Goal: Task Accomplishment & Management: Manage account settings

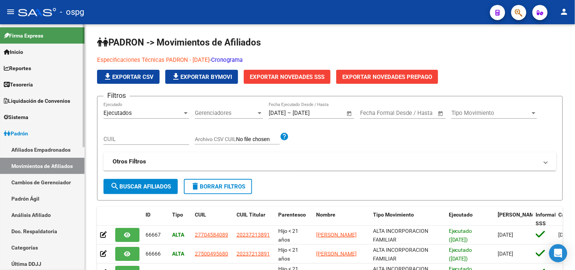
click at [29, 215] on link "Análisis Afiliado" at bounding box center [42, 215] width 85 height 16
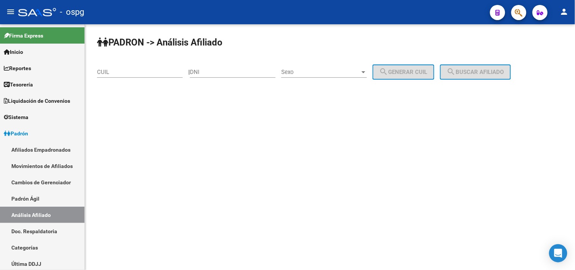
click at [138, 69] on div "CUIL" at bounding box center [140, 69] width 86 height 16
click at [136, 70] on input "CUIL" at bounding box center [140, 72] width 86 height 7
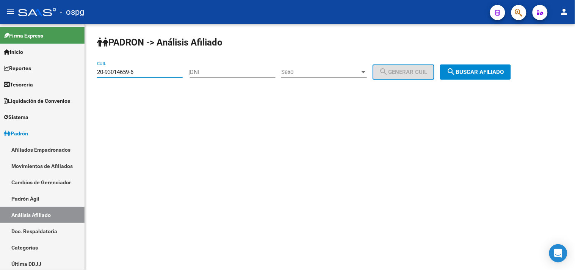
type input "20-93014659-6"
click at [472, 73] on span "search Buscar afiliado" at bounding box center [475, 72] width 57 height 7
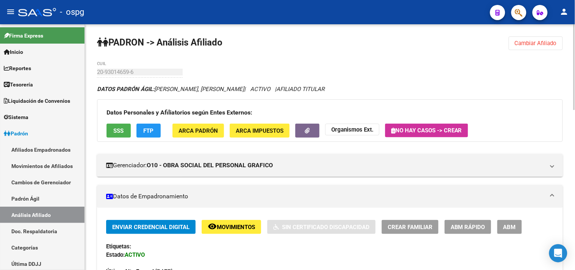
click at [149, 126] on button "FTP" at bounding box center [148, 131] width 24 height 14
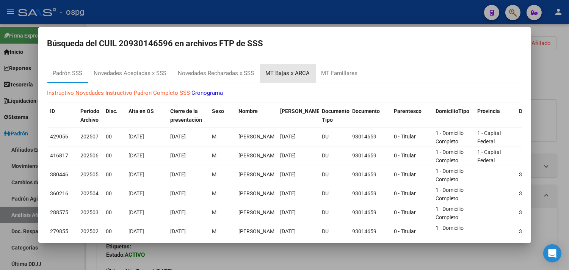
click at [309, 80] on div "MT Bajas x ARCA" at bounding box center [288, 73] width 56 height 18
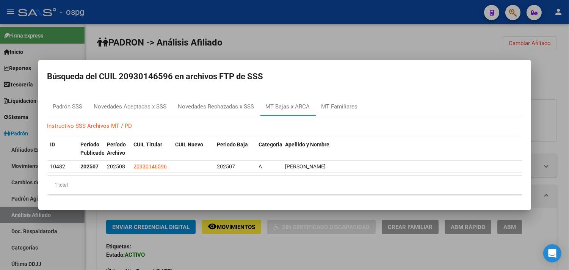
click at [254, 251] on div at bounding box center [284, 135] width 569 height 270
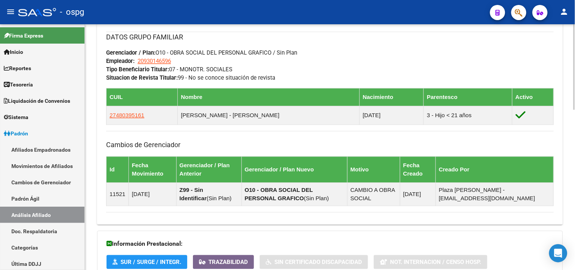
scroll to position [459, 0]
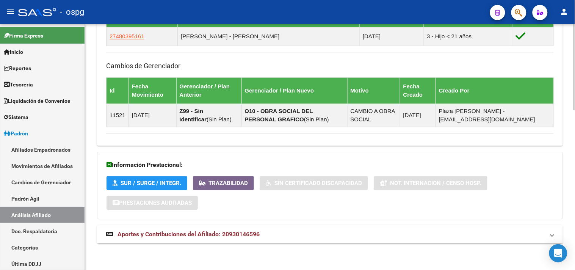
click at [257, 240] on mat-expansion-panel-header "Aportes y Contribuciones del Afiliado: 20930146596" at bounding box center [330, 234] width 466 height 18
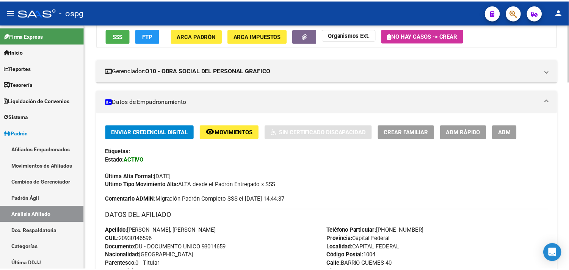
scroll to position [27, 0]
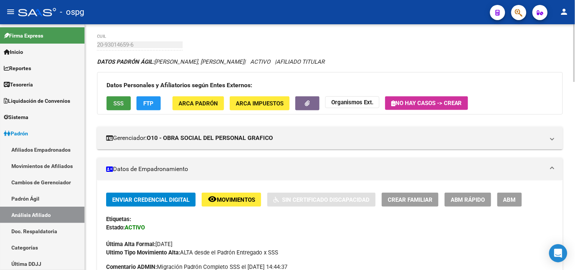
click at [112, 98] on button "SSS" at bounding box center [119, 103] width 24 height 14
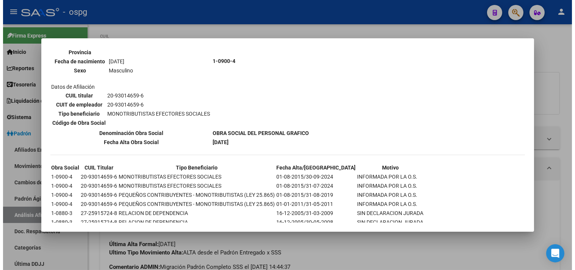
scroll to position [111, 0]
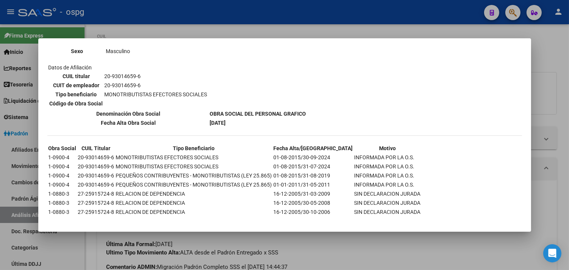
click at [333, 253] on div at bounding box center [284, 135] width 569 height 270
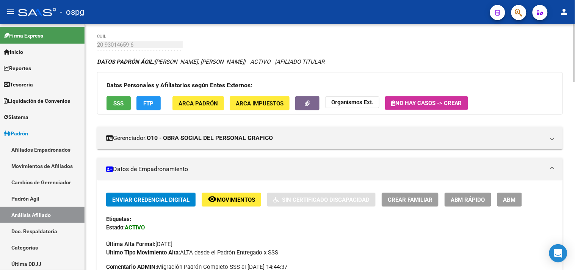
click at [348, 99] on strong "Organismos Ext." at bounding box center [352, 102] width 42 height 7
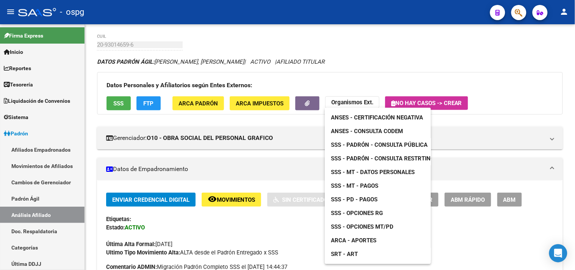
click at [337, 169] on span "SSS - MT - Datos Personales" at bounding box center [373, 172] width 84 height 7
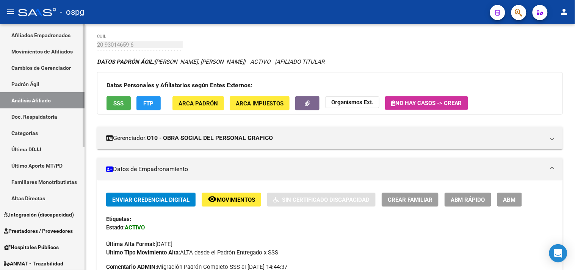
scroll to position [246, 0]
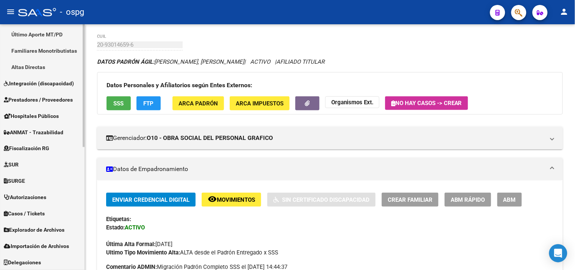
click at [50, 228] on span "Explorador de Archivos" at bounding box center [34, 230] width 61 height 8
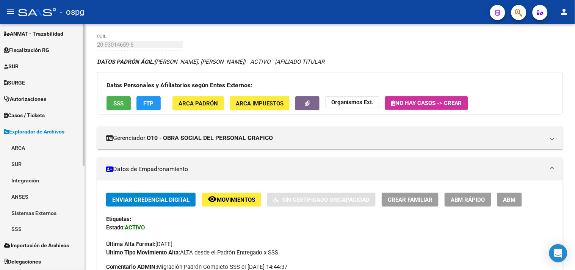
scroll to position [165, 0]
click at [19, 145] on link "ARCA" at bounding box center [42, 148] width 85 height 16
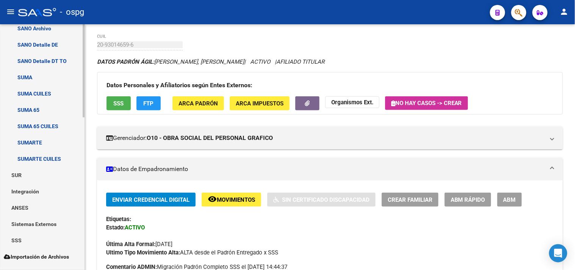
scroll to position [405, 0]
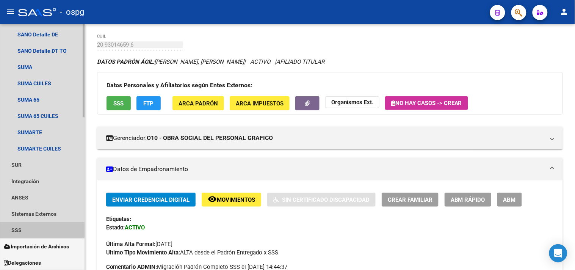
click at [18, 224] on link "SSS" at bounding box center [42, 230] width 85 height 16
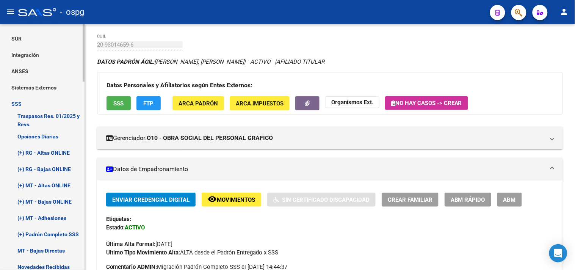
scroll to position [532, 0]
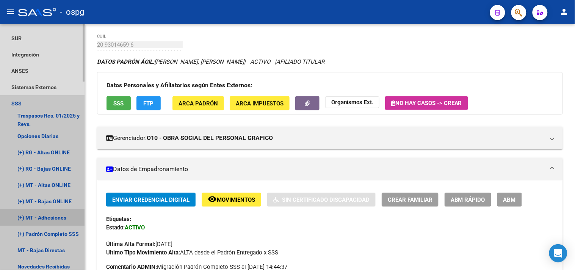
click at [58, 217] on link "(+) MT - Adhesiones" at bounding box center [42, 217] width 85 height 16
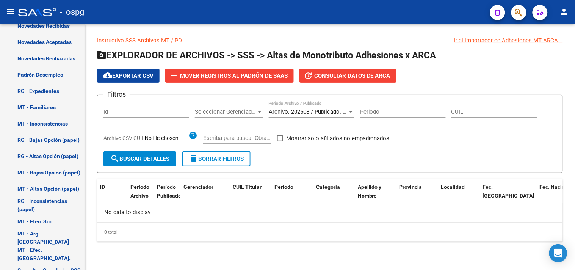
click at [313, 111] on span "Archivo: 202508 / Publicado: 202507" at bounding box center [315, 111] width 92 height 7
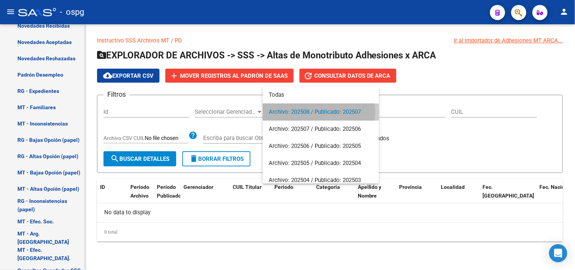
click at [313, 111] on span "Archivo: 202508 / Publicado: 202507" at bounding box center [321, 112] width 104 height 17
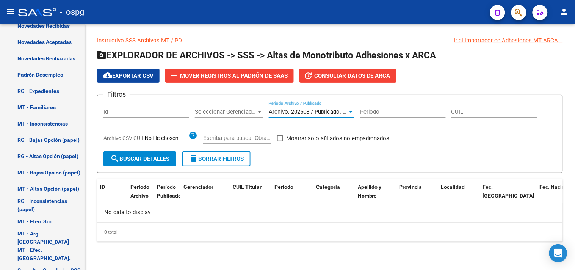
click at [128, 156] on span "search Buscar Detalles" at bounding box center [139, 158] width 59 height 7
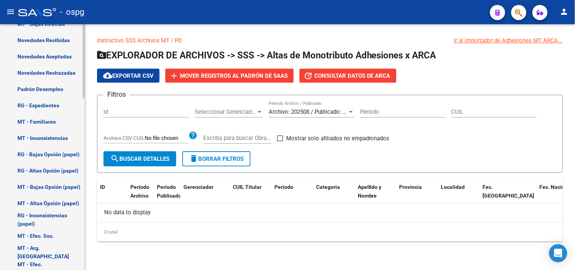
scroll to position [403, 0]
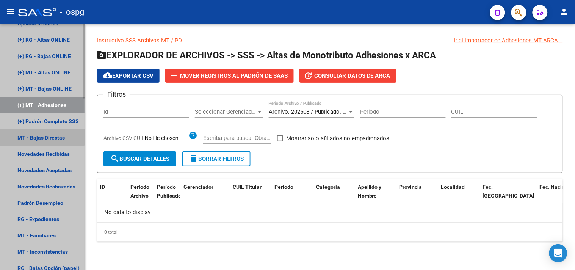
click at [42, 135] on link "MT - Bajas Directas" at bounding box center [42, 137] width 85 height 16
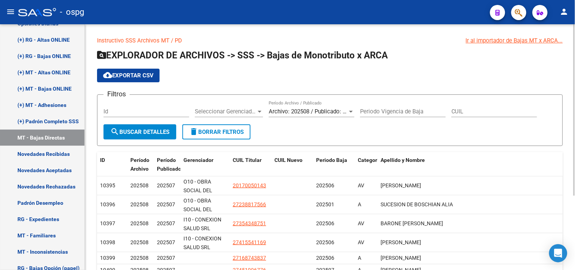
click at [496, 112] on input "CUIL" at bounding box center [495, 111] width 86 height 7
paste input "93-014659"
type input "93-014659"
drag, startPoint x: 483, startPoint y: 113, endPoint x: 438, endPoint y: 111, distance: 45.9
click at [438, 111] on div "Filtros Id Seleccionar Gerenciador Seleccionar Gerenciador Archivo: 202508 / Pu…" at bounding box center [330, 113] width 453 height 24
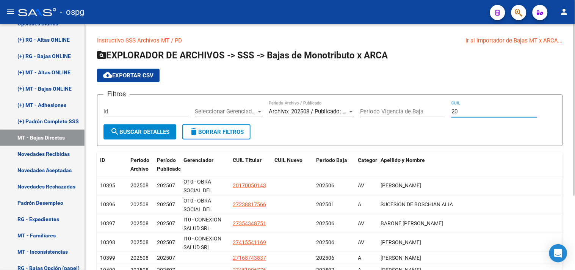
paste input "-93014659"
type input "20-93014659-6"
click at [152, 127] on button "search Buscar Detalles" at bounding box center [140, 131] width 73 height 15
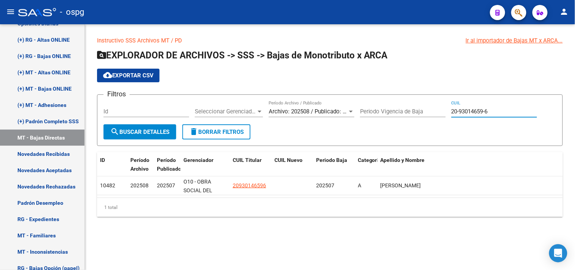
drag, startPoint x: 504, startPoint y: 113, endPoint x: 357, endPoint y: 101, distance: 147.2
click at [357, 101] on div "Filtros Id Seleccionar Gerenciador Seleccionar Gerenciador Archivo: 202508 / Pu…" at bounding box center [330, 113] width 453 height 24
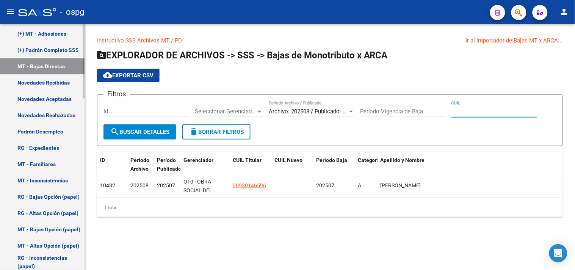
scroll to position [488, 0]
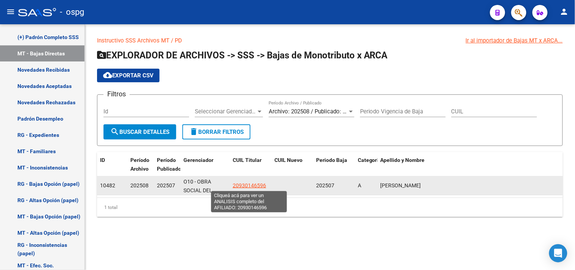
click at [251, 184] on span "20930146596" at bounding box center [249, 185] width 33 height 6
type textarea "20930146596"
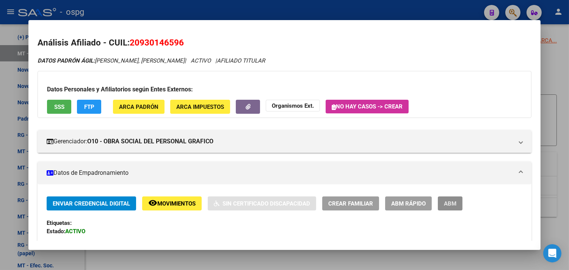
drag, startPoint x: 454, startPoint y: 207, endPoint x: 449, endPoint y: 196, distance: 12.6
click at [455, 206] on button "ABM" at bounding box center [450, 203] width 25 height 14
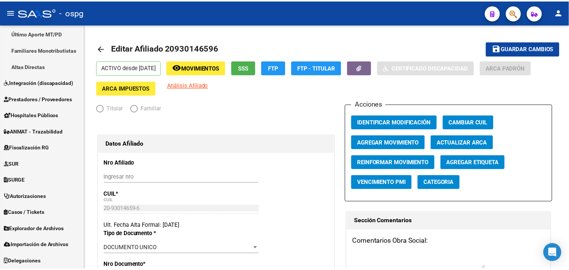
scroll to position [246, 0]
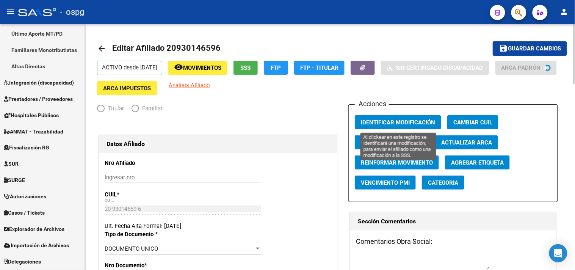
radio input "true"
type input "20-93014659-6"
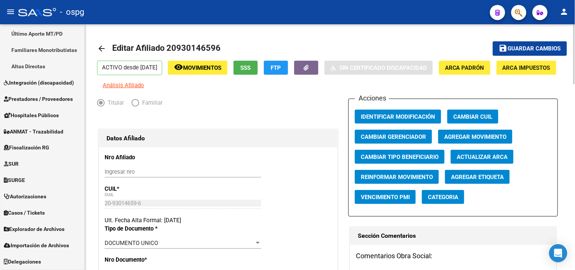
click at [475, 140] on span "Agregar Movimiento" at bounding box center [475, 136] width 62 height 7
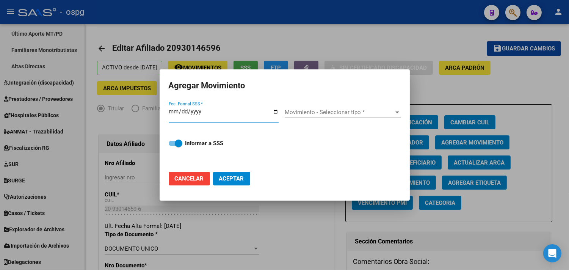
click at [272, 109] on input "Fec. Formal SSS *" at bounding box center [224, 114] width 110 height 12
type input "[DATE]"
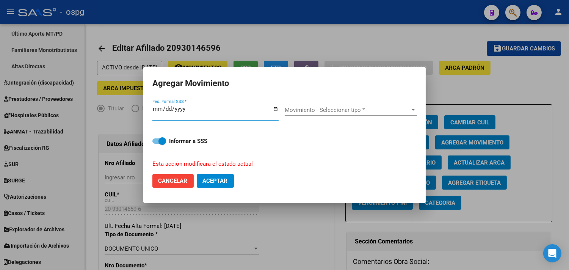
click at [342, 119] on div "Movimiento - Seleccionar tipo * Movimiento - Seleccionar tipo *" at bounding box center [351, 113] width 132 height 19
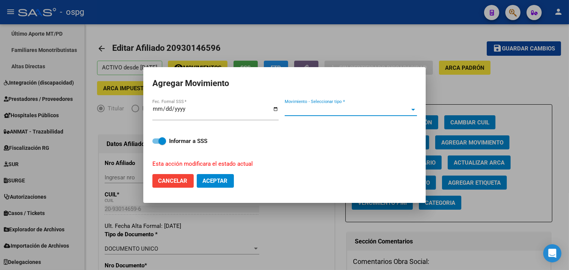
click at [336, 111] on span "Movimiento - Seleccionar tipo *" at bounding box center [348, 110] width 126 height 7
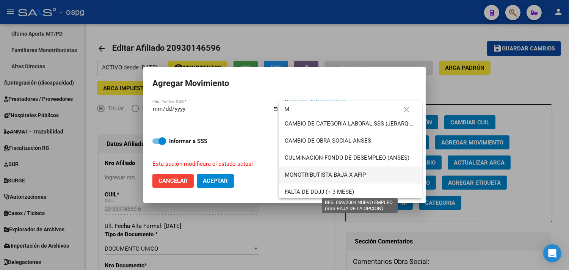
scroll to position [126, 0]
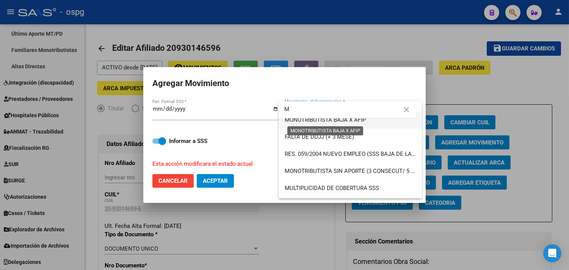
type input "M"
click at [335, 120] on span "MONOTRIBUTISTA BAJA X AFIP" at bounding box center [325, 119] width 81 height 7
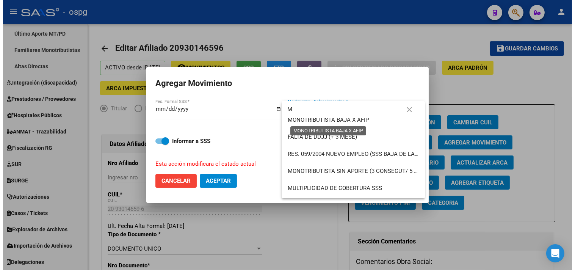
scroll to position [119, 0]
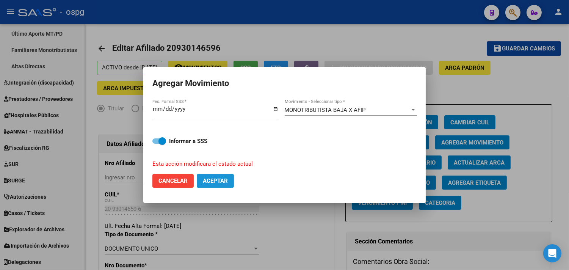
click at [213, 181] on span "Aceptar" at bounding box center [215, 180] width 25 height 7
checkbox input "false"
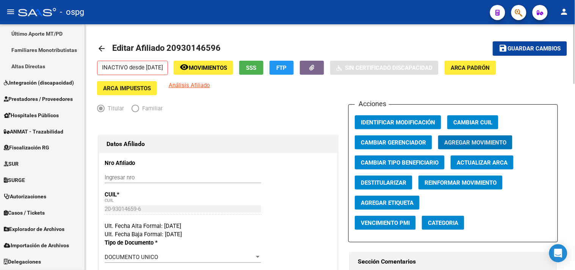
drag, startPoint x: 547, startPoint y: 46, endPoint x: 507, endPoint y: 47, distance: 40.2
click at [547, 47] on span "Guardar cambios" at bounding box center [534, 48] width 53 height 7
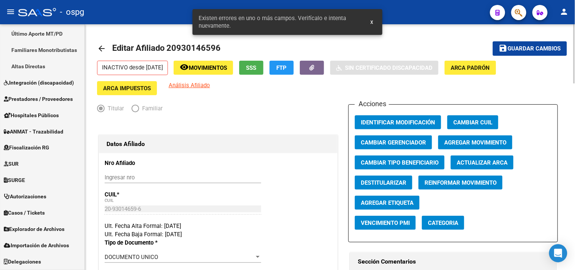
click at [122, 50] on span "Editar Afiliado 20930146596" at bounding box center [166, 47] width 108 height 9
click at [101, 46] on mat-icon "arrow_back" at bounding box center [101, 48] width 9 height 9
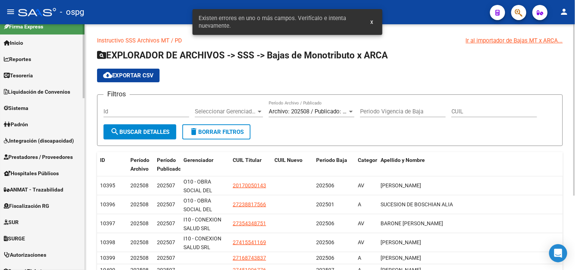
scroll to position [1, 0]
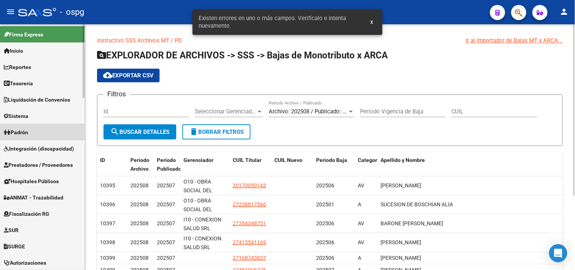
click at [28, 130] on span "Padrón" at bounding box center [16, 132] width 24 height 8
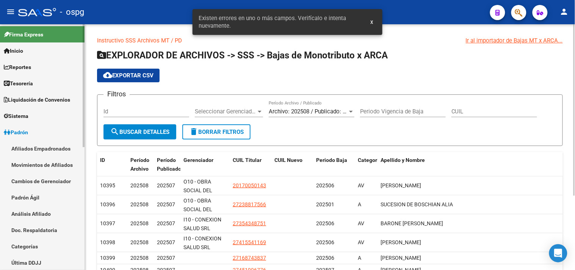
click at [28, 216] on link "Análisis Afiliado" at bounding box center [42, 214] width 85 height 16
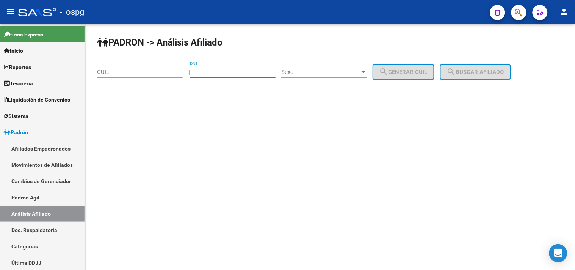
paste input "93097044"
type input "93097044"
click at [308, 78] on div "Sexo Sexo" at bounding box center [324, 69] width 86 height 16
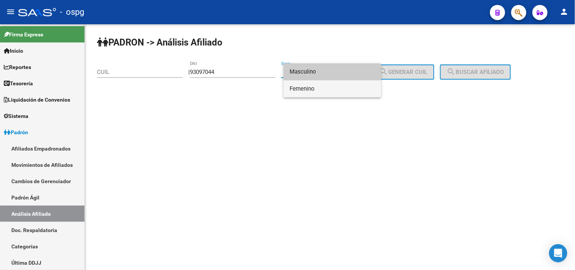
click at [304, 87] on span "Femenino" at bounding box center [333, 88] width 86 height 17
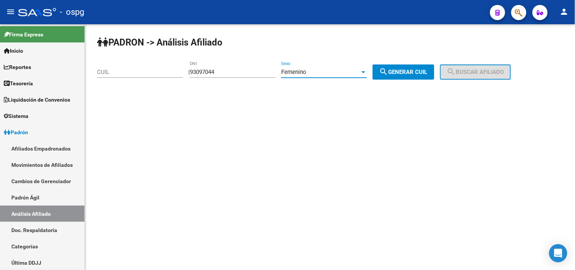
click at [393, 77] on button "search Generar CUIL" at bounding box center [404, 71] width 62 height 15
type input "27-93097044-7"
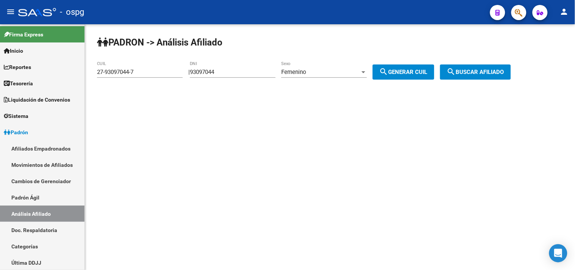
click at [490, 71] on span "search Buscar afiliado" at bounding box center [475, 72] width 57 height 7
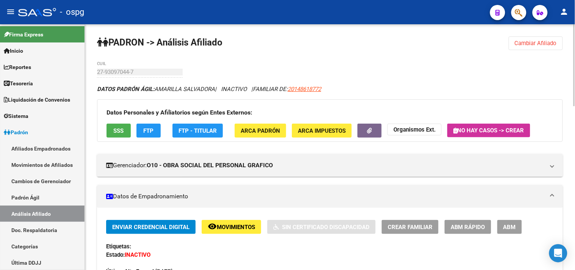
click at [404, 131] on strong "Organismos Ext." at bounding box center [415, 129] width 42 height 7
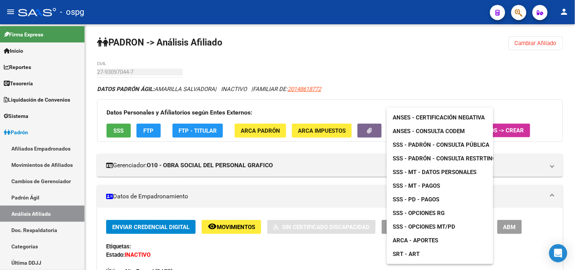
click at [404, 119] on span "ANSES - Certificación Negativa" at bounding box center [439, 117] width 92 height 7
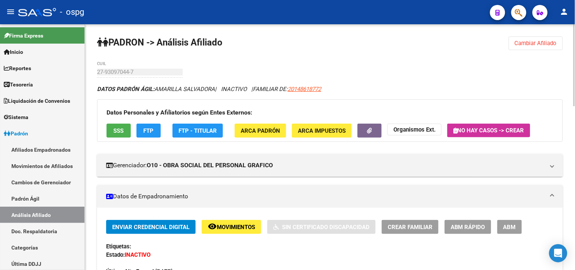
click at [552, 42] on span "Cambiar Afiliado" at bounding box center [536, 43] width 42 height 7
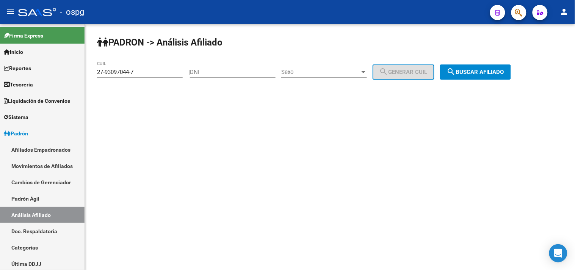
click at [213, 72] on input "DNI" at bounding box center [233, 72] width 86 height 7
paste input "108990700"
type input "108990700"
drag, startPoint x: 157, startPoint y: 67, endPoint x: 16, endPoint y: 68, distance: 141.4
click at [14, 68] on mat-sidenav-container "Firma Express Inicio Instructivos Contacto OS Reportes Tablero de Control Ingre…" at bounding box center [287, 147] width 575 height 246
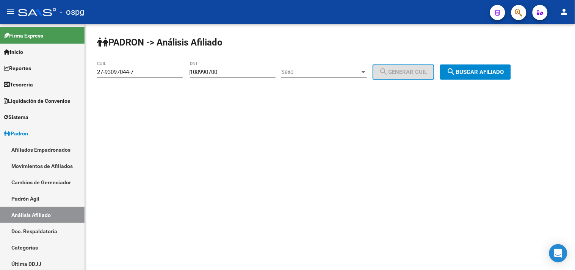
click at [146, 74] on input "27-93097044-7" at bounding box center [140, 72] width 86 height 7
drag, startPoint x: 119, startPoint y: 74, endPoint x: 6, endPoint y: 71, distance: 113.0
click at [3, 74] on mat-sidenav-container "Firma Express Inicio Instructivos Contacto OS Reportes Tablero de Control Ingre…" at bounding box center [287, 147] width 575 height 246
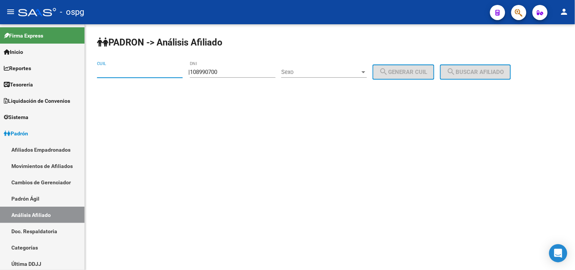
drag, startPoint x: 235, startPoint y: 71, endPoint x: 161, endPoint y: 69, distance: 74.0
click at [162, 70] on app-analisis-afiliado "PADRON -> Análisis Afiliado CUIL | 108990700 DNI Sexo Sexo search Generar CUIL …" at bounding box center [307, 72] width 420 height 7
paste input "348798"
type input "13487980"
click at [312, 72] on span "Sexo" at bounding box center [320, 72] width 79 height 7
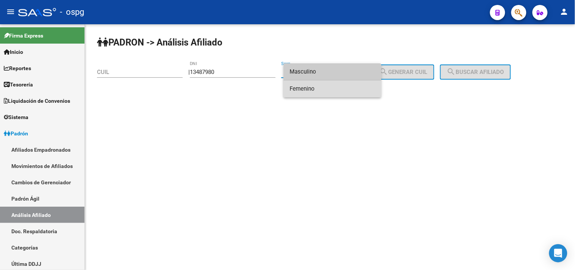
click at [309, 86] on span "Femenino" at bounding box center [333, 88] width 86 height 17
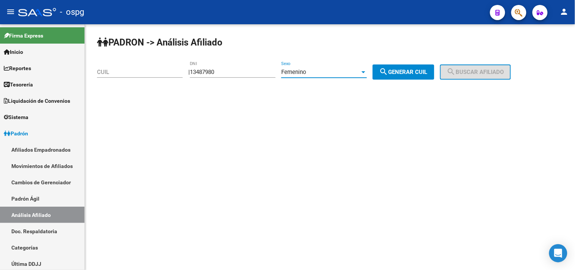
drag, startPoint x: 419, startPoint y: 71, endPoint x: 472, endPoint y: 71, distance: 52.3
click at [420, 71] on span "search Generar CUIL" at bounding box center [404, 72] width 48 height 7
type input "27-13487980-2"
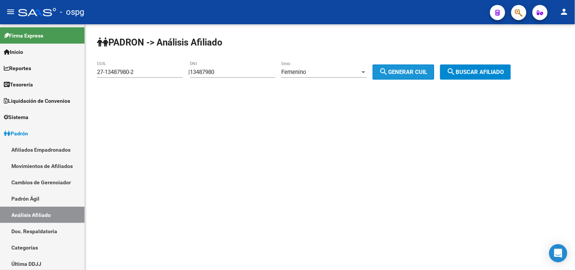
click at [478, 73] on span "search Buscar afiliado" at bounding box center [475, 72] width 57 height 7
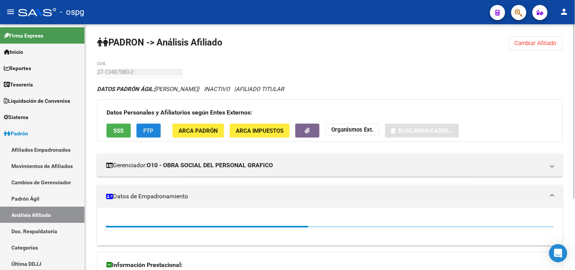
click at [149, 130] on span "FTP" at bounding box center [149, 130] width 10 height 7
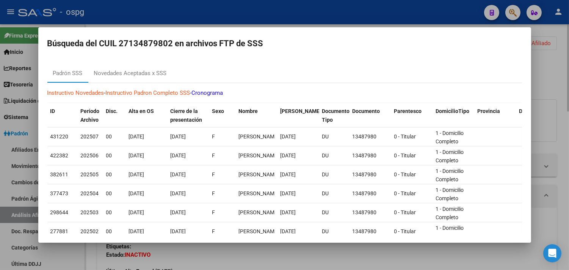
click at [552, 96] on div at bounding box center [284, 135] width 569 height 270
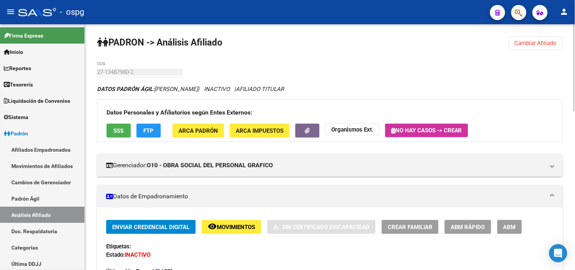
click at [533, 42] on span "Cambiar Afiliado" at bounding box center [536, 43] width 42 height 7
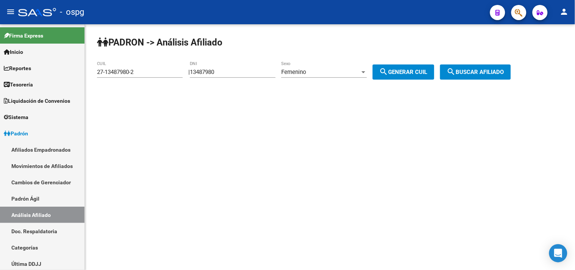
drag, startPoint x: 220, startPoint y: 72, endPoint x: 184, endPoint y: 71, distance: 35.7
click at [172, 72] on app-analisis-afiliado "PADRON -> Análisis Afiliado 27-13487980-2 CUIL | 13487980 DNI Femenino Sexo sea…" at bounding box center [307, 72] width 420 height 7
click at [233, 74] on input "13487980" at bounding box center [233, 72] width 86 height 7
drag, startPoint x: 234, startPoint y: 70, endPoint x: 162, endPoint y: 73, distance: 71.4
click at [162, 73] on app-analisis-afiliado "PADRON -> Análisis Afiliado 27-13487980-2 CUIL | 13487980 DNI Femenino Sexo sea…" at bounding box center [307, 72] width 420 height 7
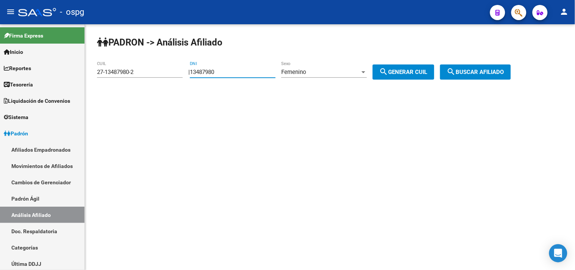
paste input "22152361"
type input "22152361"
click at [425, 71] on span "search Generar CUIL" at bounding box center [404, 72] width 48 height 7
drag, startPoint x: 475, startPoint y: 71, endPoint x: 427, endPoint y: 71, distance: 47.8
click at [475, 71] on span "search Buscar afiliado" at bounding box center [475, 72] width 57 height 7
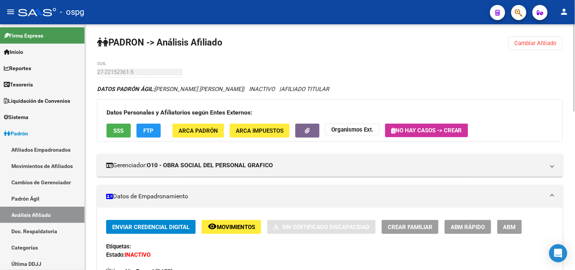
click at [144, 129] on span "FTP" at bounding box center [149, 130] width 10 height 7
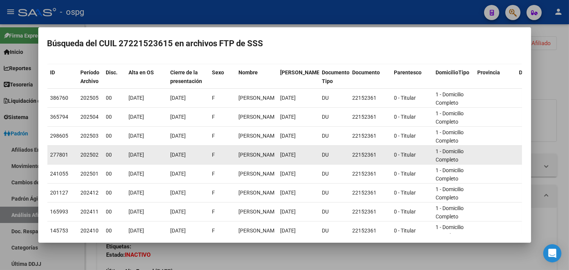
scroll to position [117, 0]
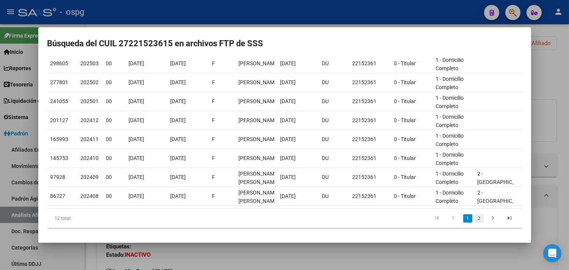
click at [475, 218] on link "2" at bounding box center [479, 218] width 9 height 8
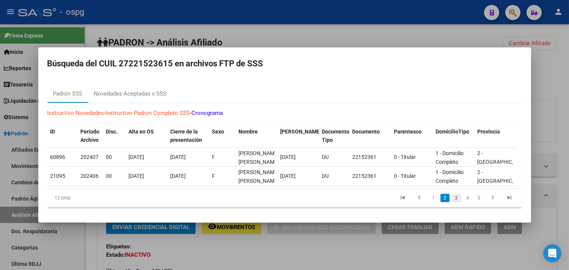
click at [456, 200] on link "3" at bounding box center [456, 198] width 9 height 8
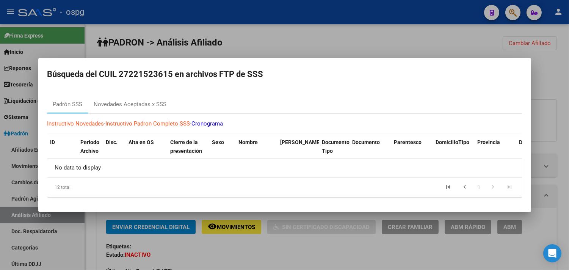
click at [311, 245] on div at bounding box center [284, 135] width 569 height 270
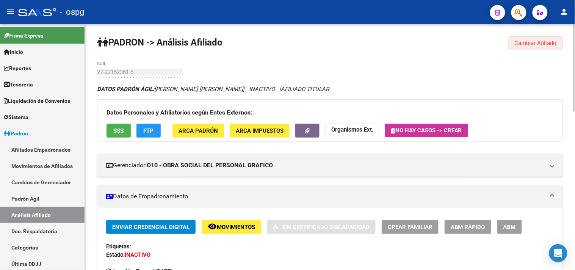
drag, startPoint x: 527, startPoint y: 43, endPoint x: 126, endPoint y: 55, distance: 401.0
click at [521, 43] on span "Cambiar Afiliado" at bounding box center [536, 43] width 42 height 7
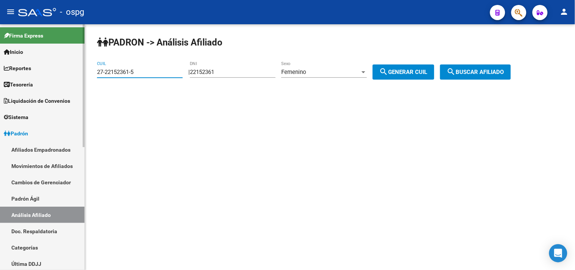
drag, startPoint x: 147, startPoint y: 72, endPoint x: 128, endPoint y: 72, distance: 18.6
click at [82, 72] on mat-sidenav-container "Firma Express Inicio Instructivos Contacto OS Reportes Tablero de Control Ingre…" at bounding box center [287, 147] width 575 height 246
paste input "948008-7"
click at [413, 70] on span "search Generar CUIL" at bounding box center [404, 72] width 48 height 7
type input "27-22152361-5"
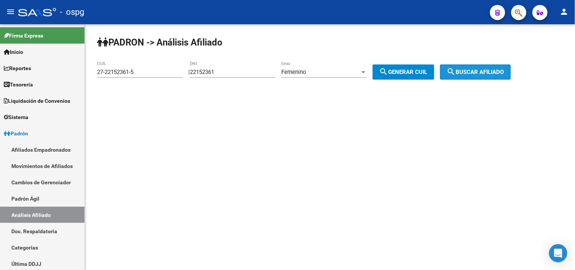
drag, startPoint x: 502, startPoint y: 70, endPoint x: 138, endPoint y: 70, distance: 363.6
click at [500, 70] on span "search Buscar afiliado" at bounding box center [475, 72] width 57 height 7
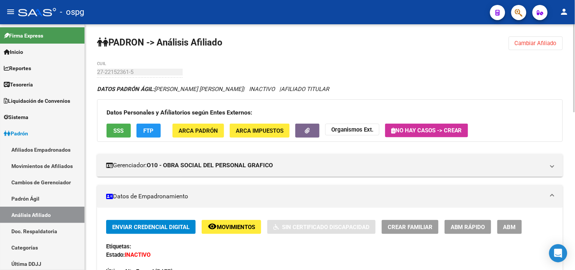
click at [142, 132] on button "FTP" at bounding box center [148, 131] width 24 height 14
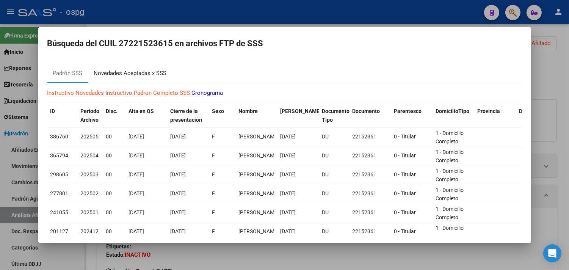
click at [135, 70] on div "Novedades Aceptadas x SSS" at bounding box center [130, 73] width 73 height 9
